Goal: Task Accomplishment & Management: Complete application form

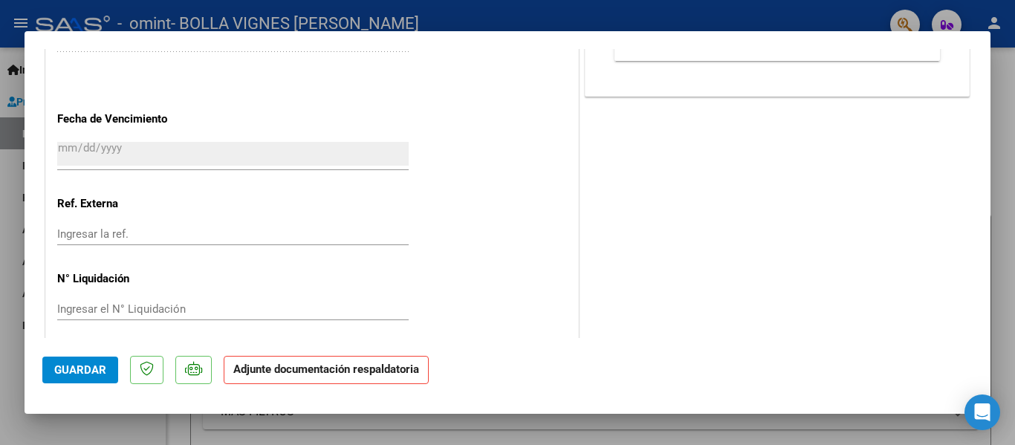
scroll to position [986, 0]
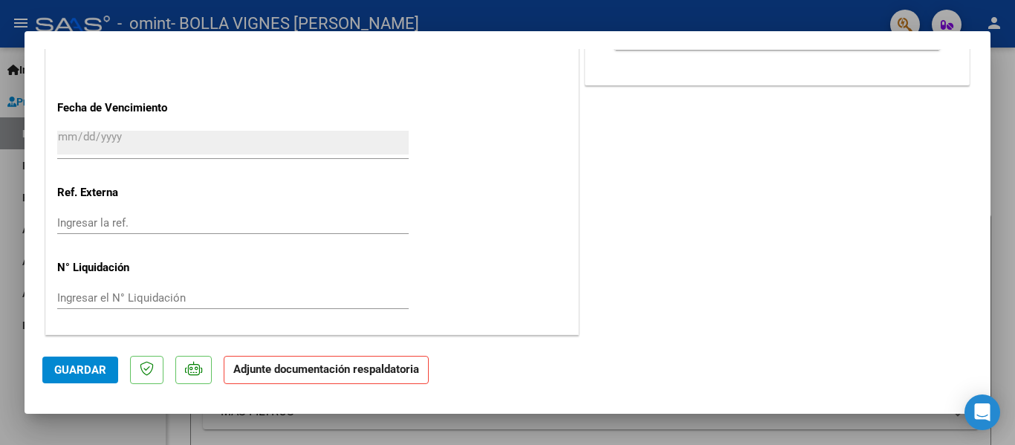
click at [996, 109] on div at bounding box center [507, 222] width 1015 height 445
type input "$ 0,00"
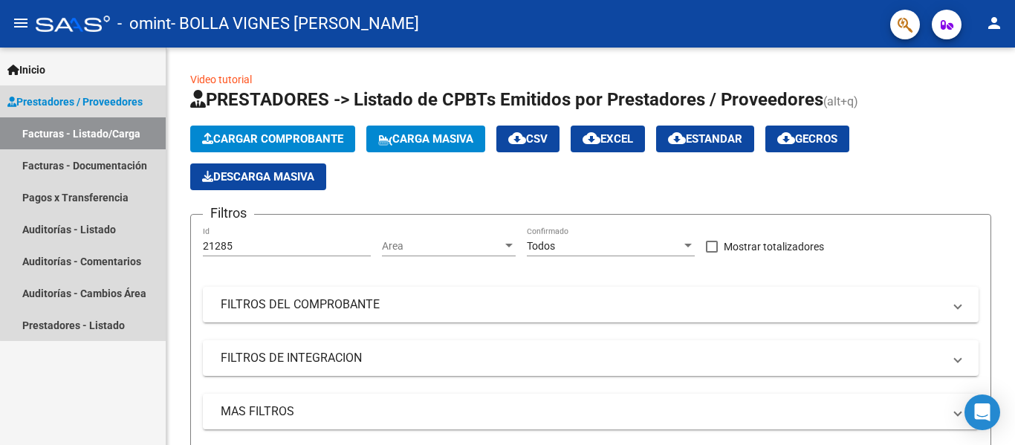
click at [91, 127] on link "Facturas - Listado/Carga" at bounding box center [83, 133] width 166 height 32
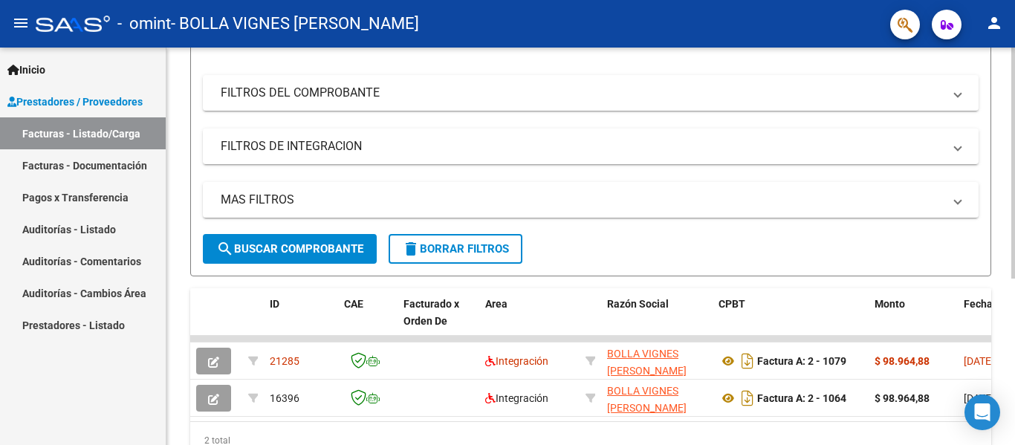
scroll to position [285, 0]
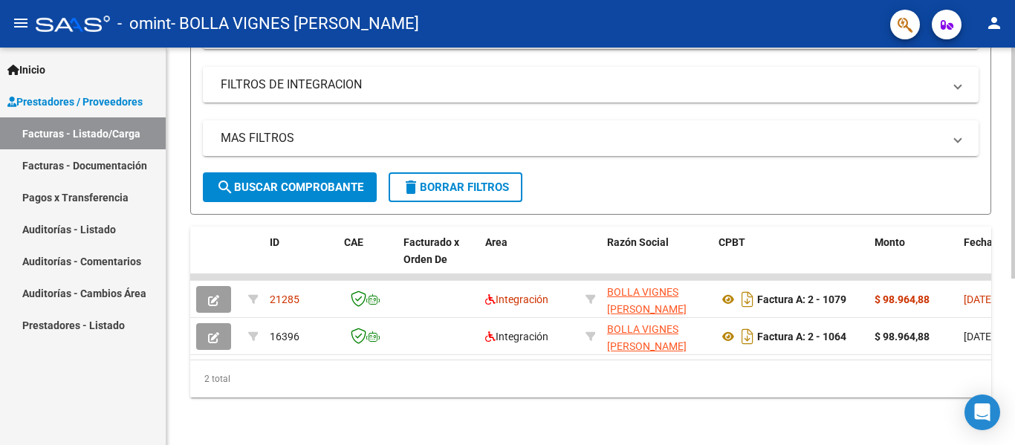
click at [1012, 330] on div at bounding box center [1013, 329] width 4 height 231
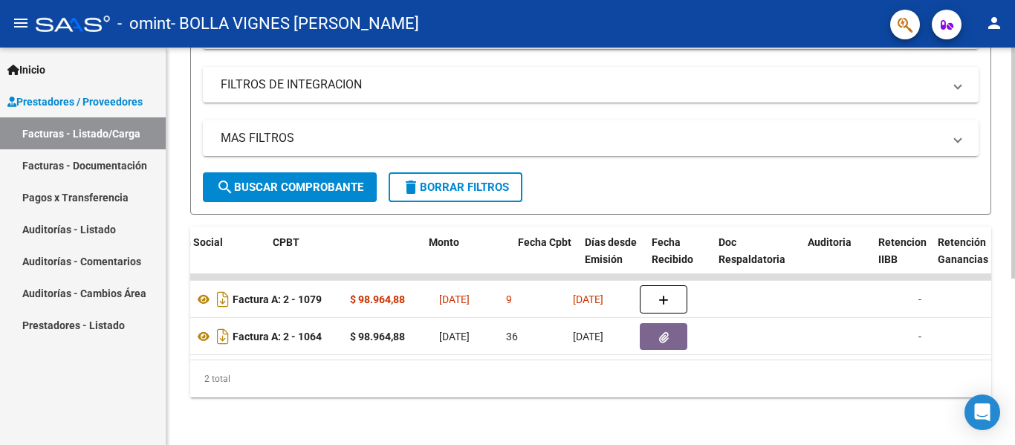
scroll to position [0, 584]
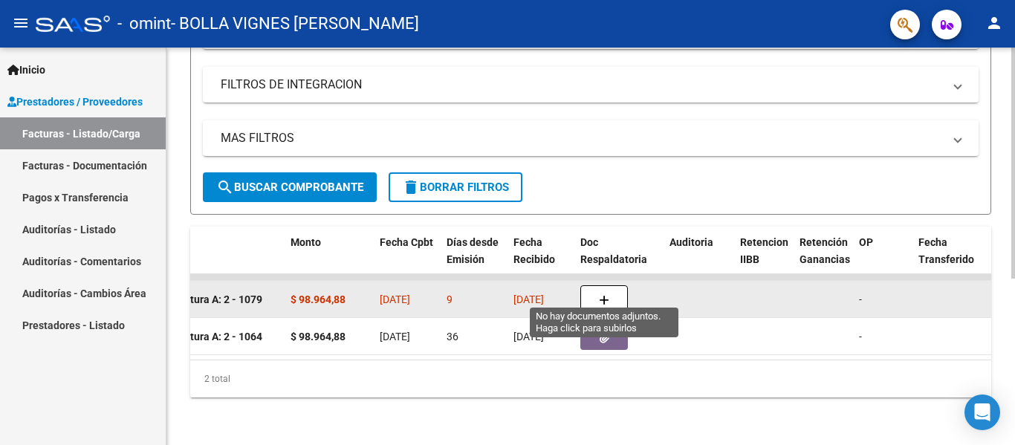
click at [593, 285] on button "button" at bounding box center [604, 299] width 48 height 28
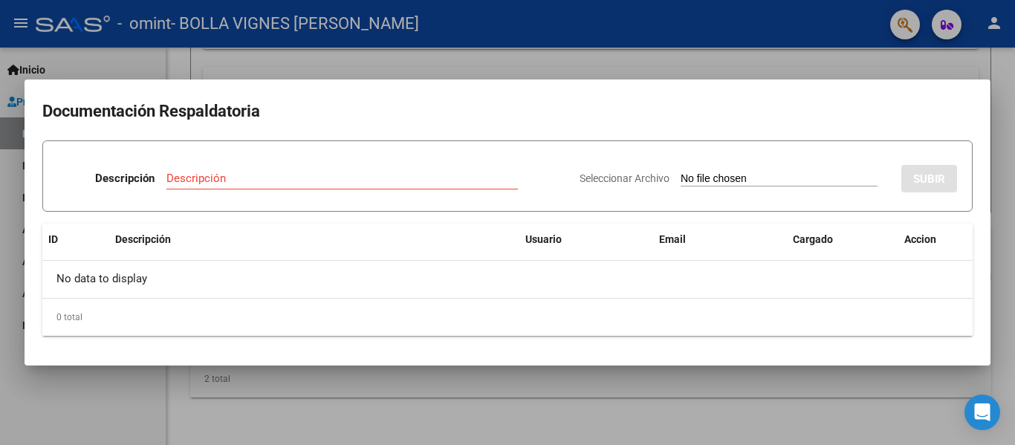
click at [784, 55] on div at bounding box center [507, 222] width 1015 height 445
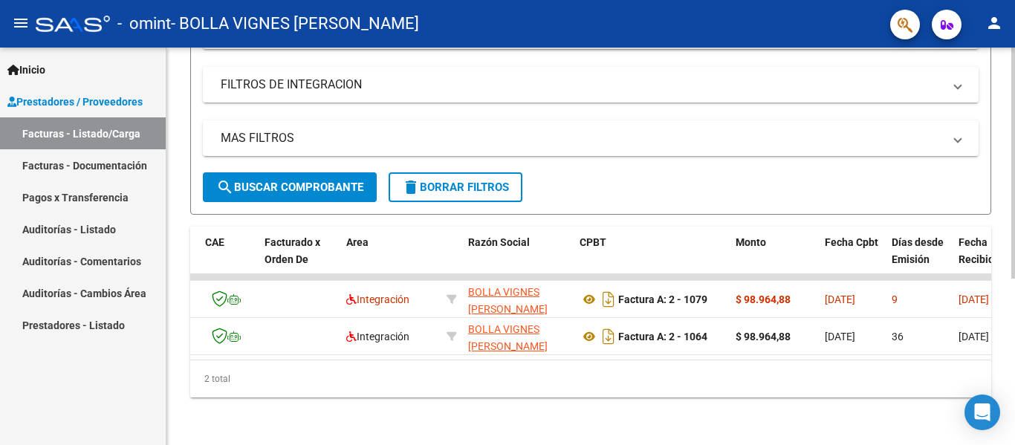
scroll to position [0, 0]
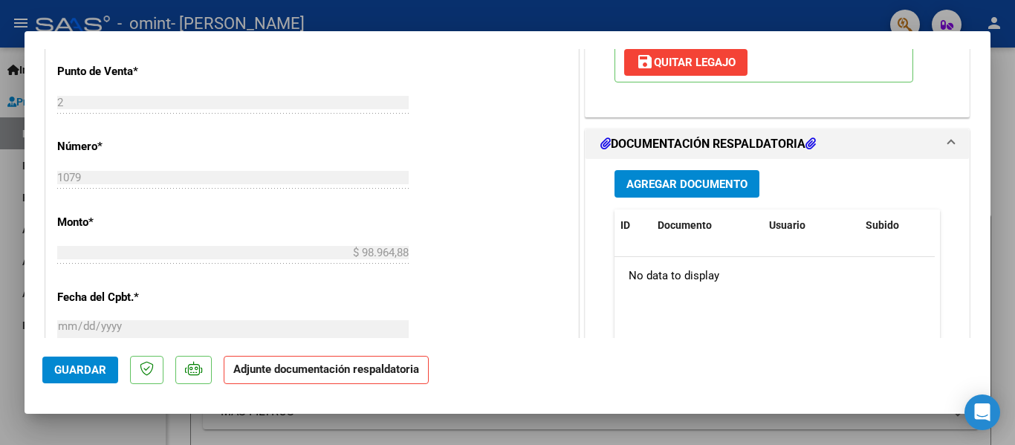
scroll to position [607, 0]
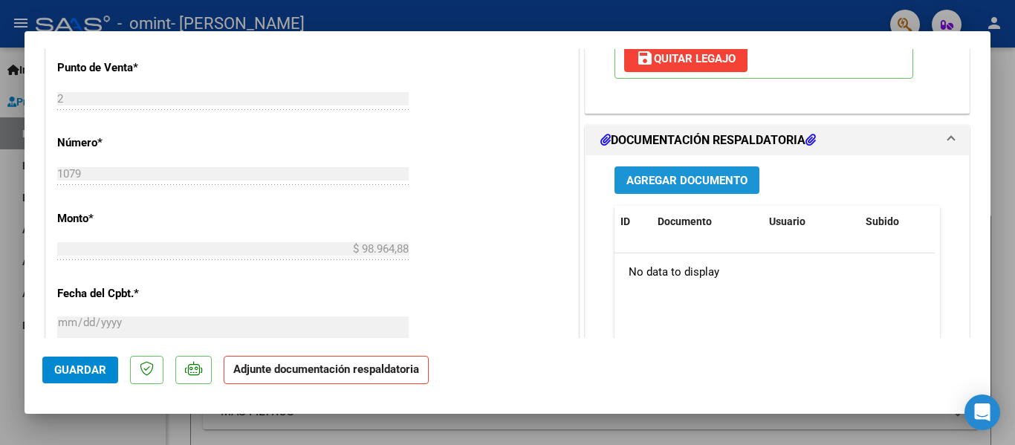
click at [701, 178] on span "Agregar Documento" at bounding box center [686, 180] width 121 height 13
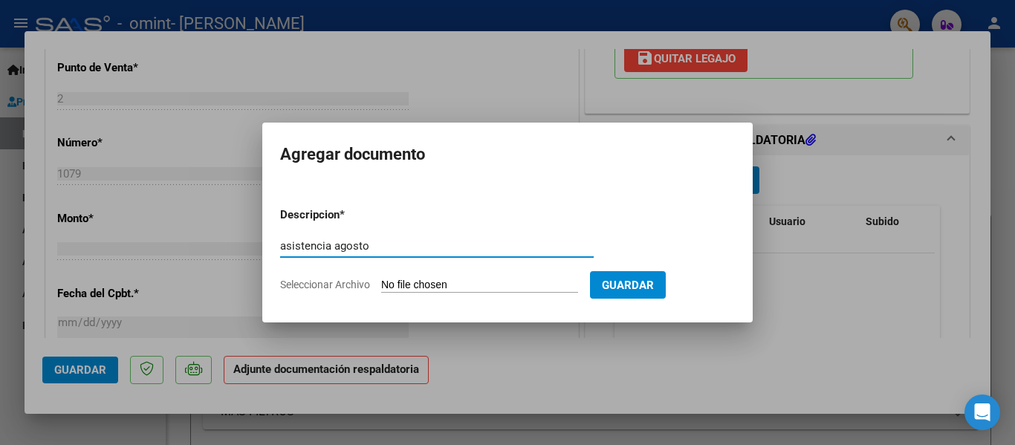
type input "asistencia agosto"
click at [398, 282] on input "Seleccionar Archivo" at bounding box center [479, 286] width 197 height 14
type input "C:\fakepath\[DATE] PSP [PERSON_NAME].pdf"
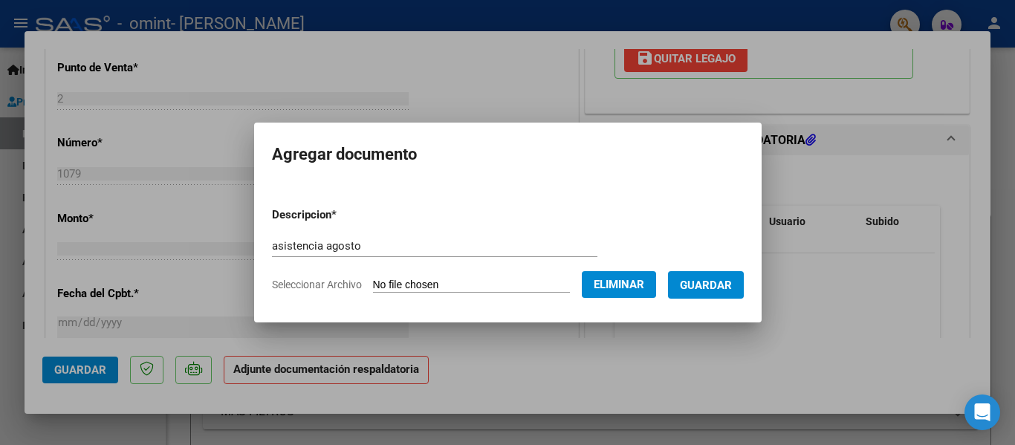
click at [732, 285] on span "Guardar" at bounding box center [706, 285] width 52 height 13
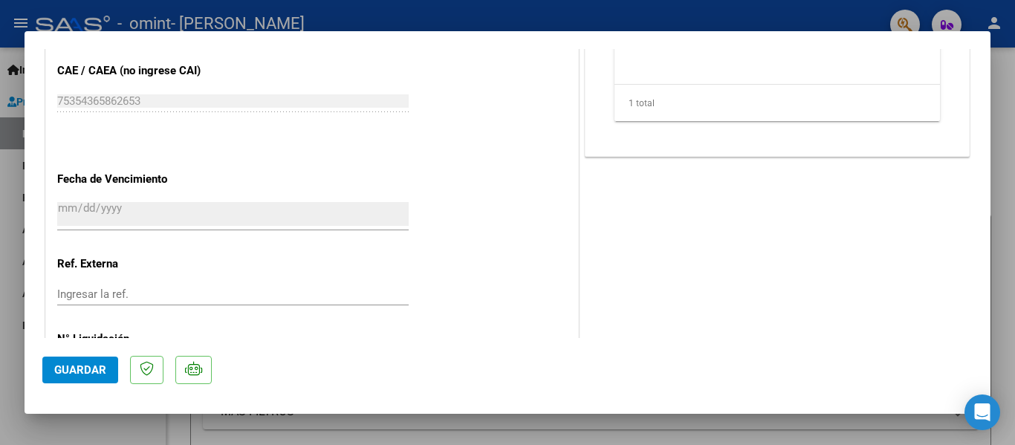
scroll to position [986, 0]
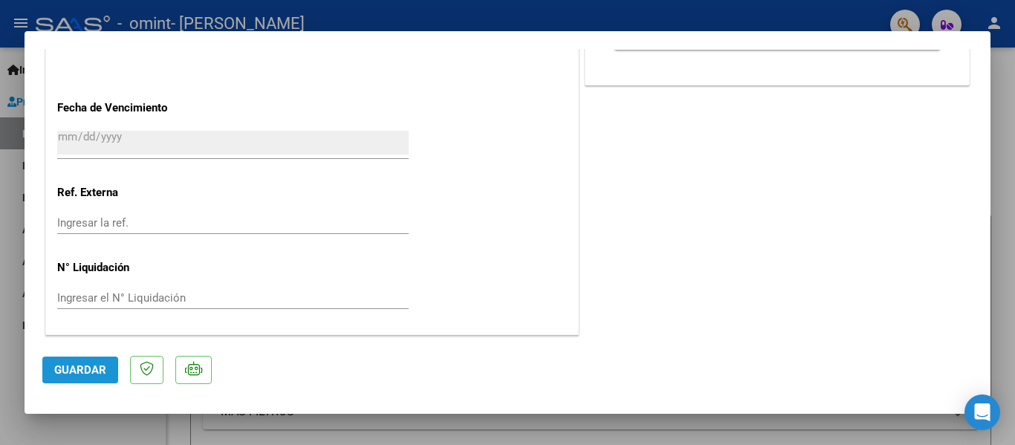
click at [74, 368] on span "Guardar" at bounding box center [80, 369] width 52 height 13
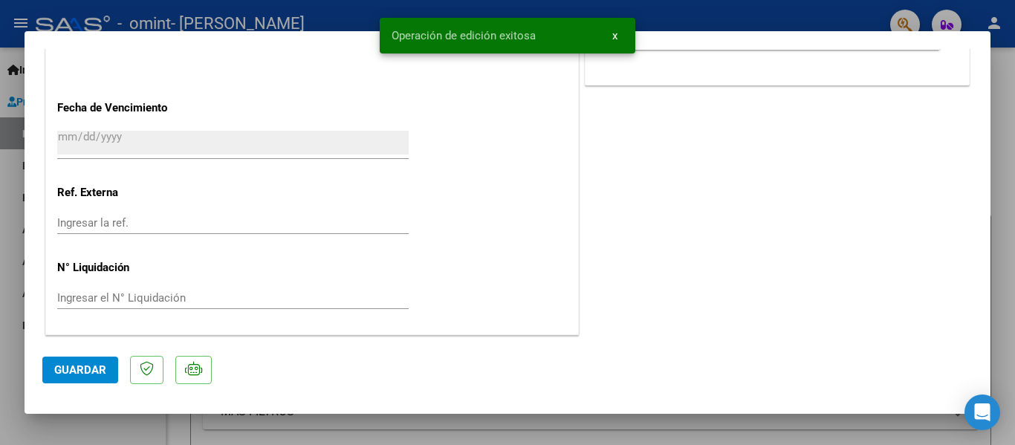
click at [1008, 157] on div at bounding box center [507, 222] width 1015 height 445
type input "$ 0,00"
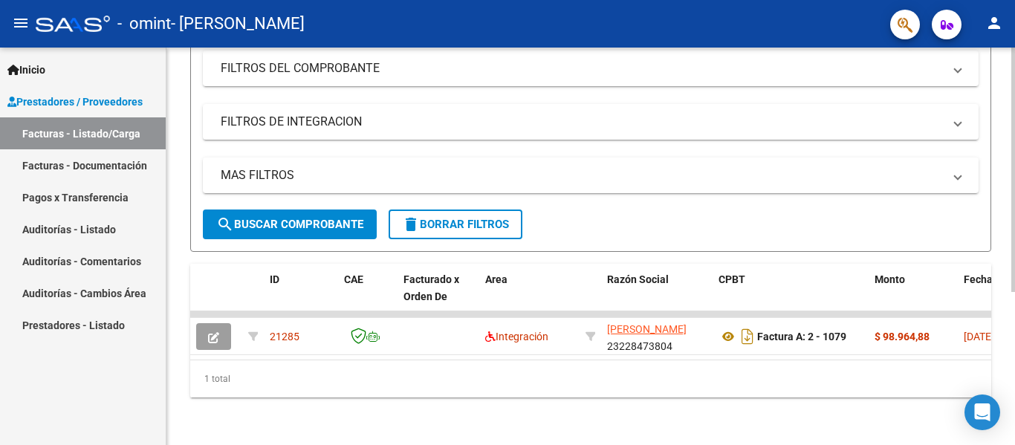
scroll to position [248, 0]
click at [1014, 316] on div at bounding box center [1013, 323] width 4 height 244
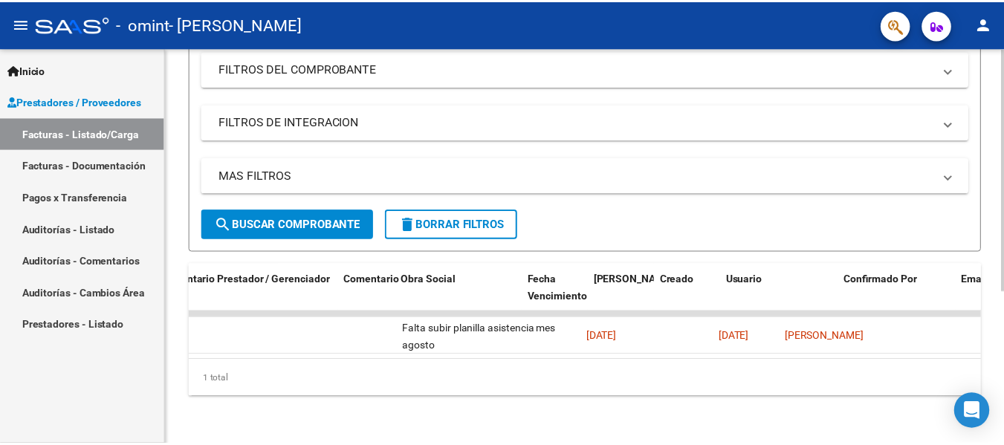
scroll to position [0, 2298]
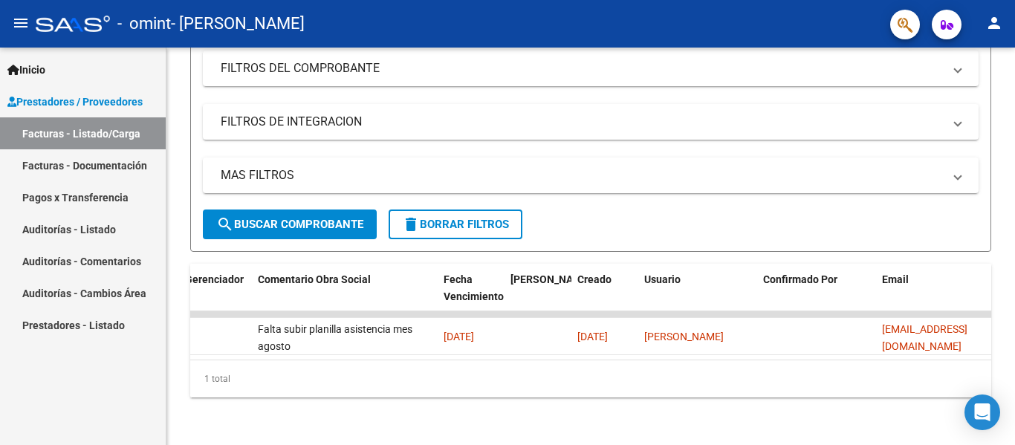
click at [995, 23] on mat-icon "person" at bounding box center [994, 23] width 18 height 18
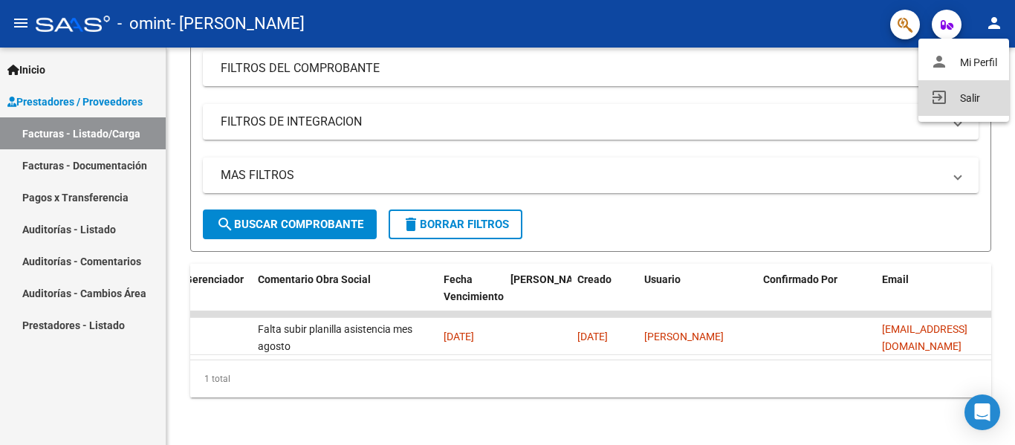
click at [972, 95] on button "exit_to_app Salir" at bounding box center [963, 98] width 91 height 36
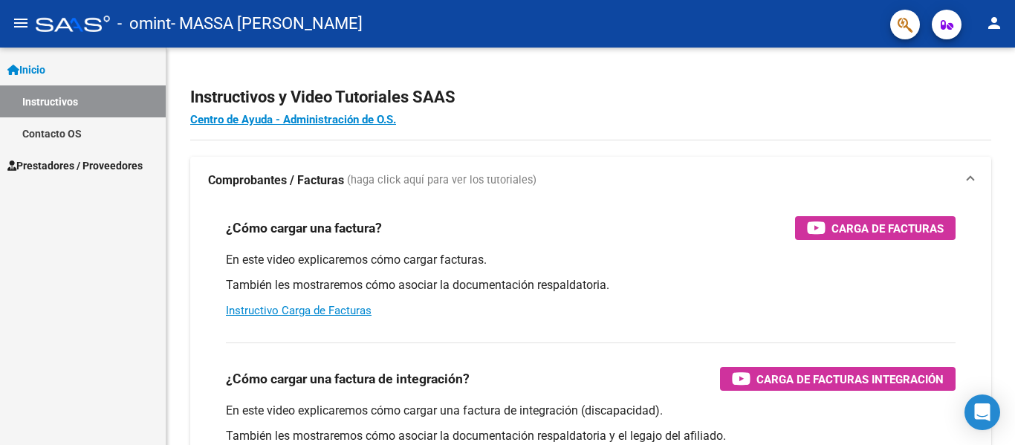
click at [132, 162] on span "Prestadores / Proveedores" at bounding box center [74, 166] width 135 height 16
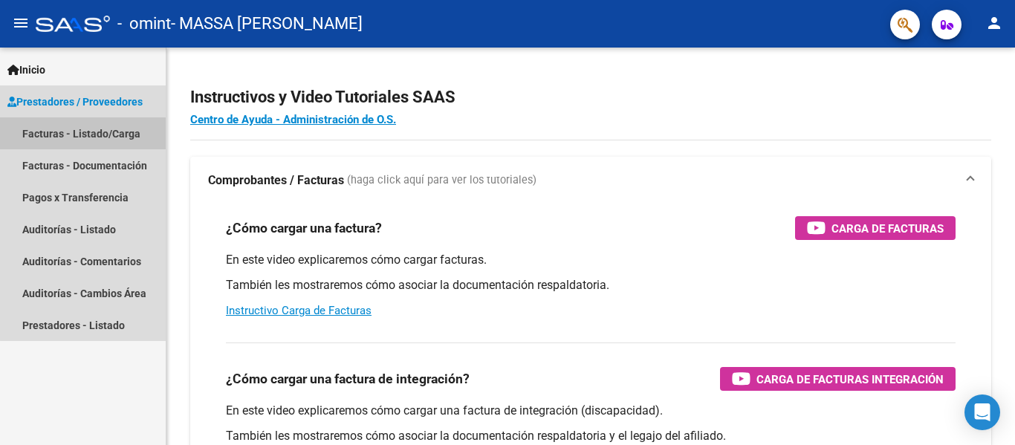
click at [119, 132] on link "Facturas - Listado/Carga" at bounding box center [83, 133] width 166 height 32
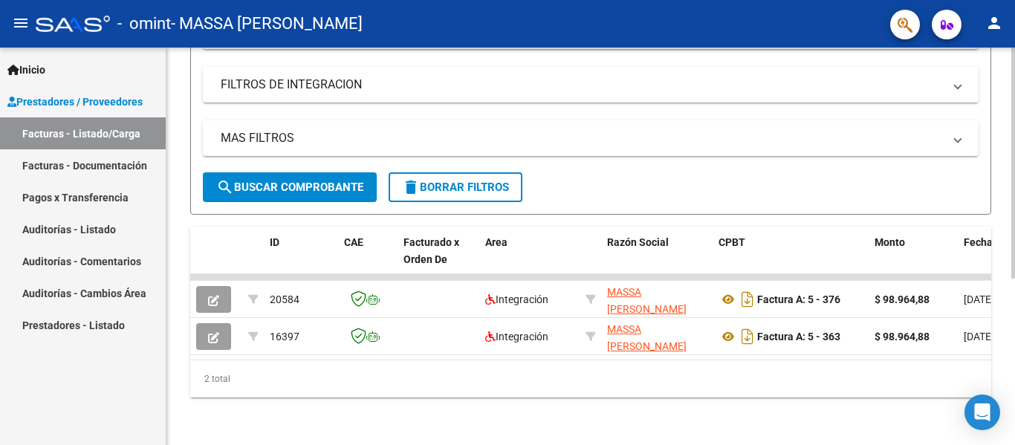
scroll to position [281, 0]
click at [1003, 273] on div at bounding box center [1013, 329] width 4 height 231
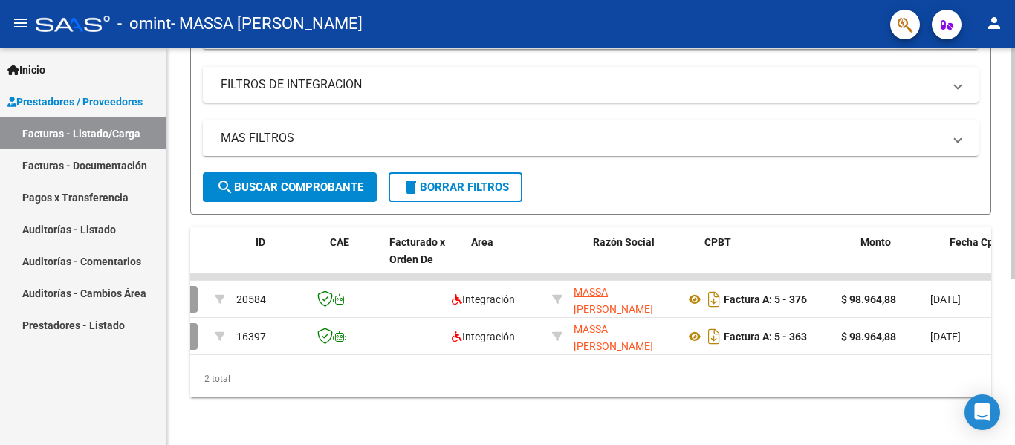
scroll to position [0, 0]
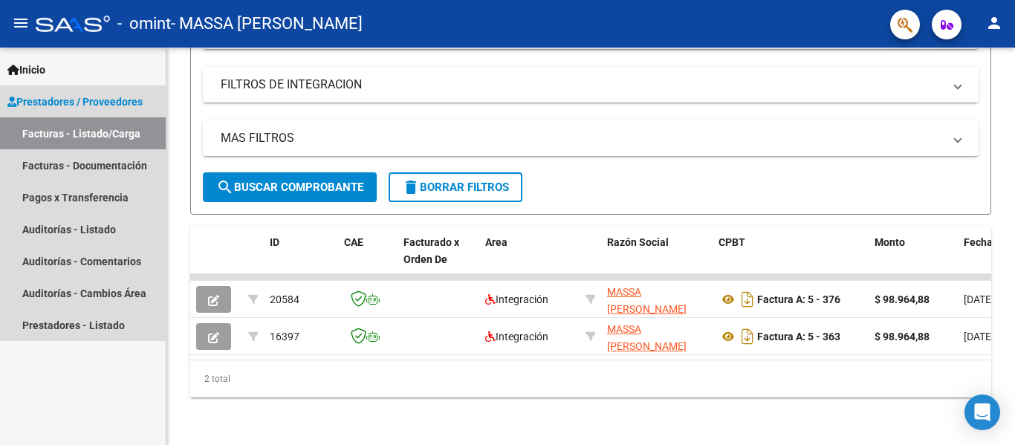
click at [104, 101] on span "Prestadores / Proveedores" at bounding box center [74, 102] width 135 height 16
